Goal: Task Accomplishment & Management: Manage account settings

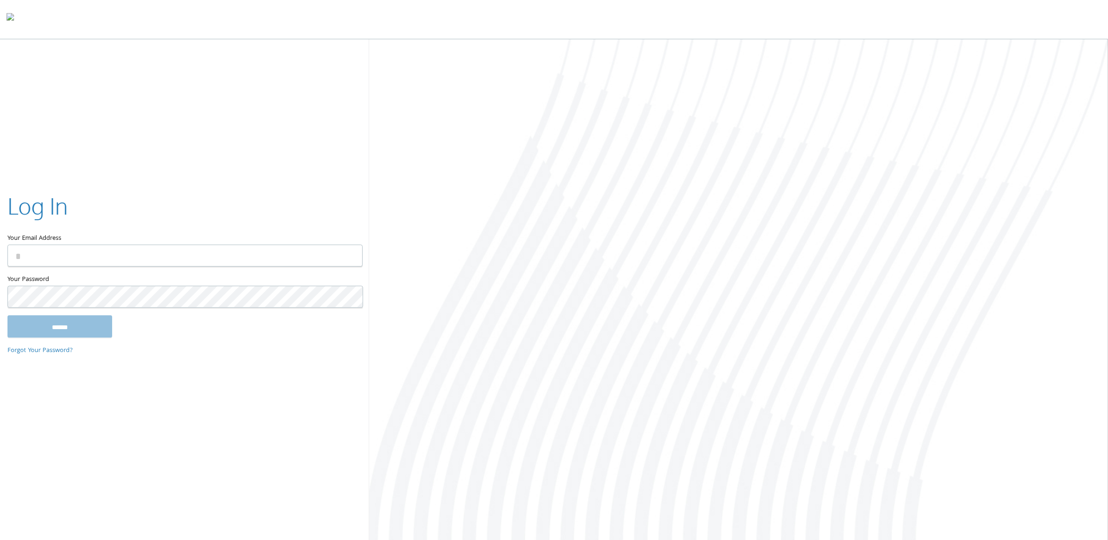
type input "**********"
click at [61, 326] on input "******" at bounding box center [59, 326] width 105 height 22
type input "**********"
click at [87, 330] on input "******" at bounding box center [59, 326] width 105 height 22
